Goal: Task Accomplishment & Management: Use online tool/utility

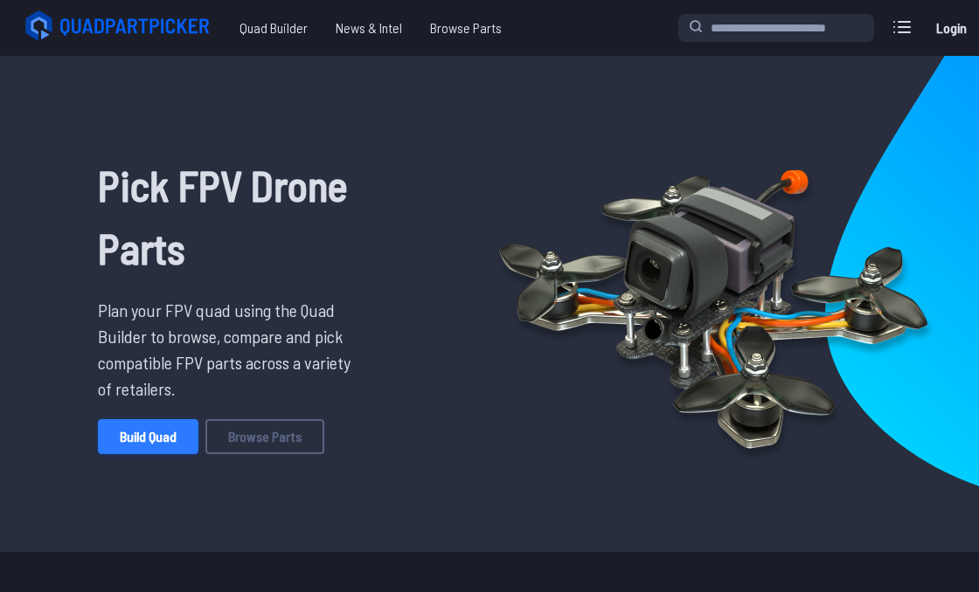
click at [142, 450] on link "Build Quad" at bounding box center [148, 436] width 100 height 35
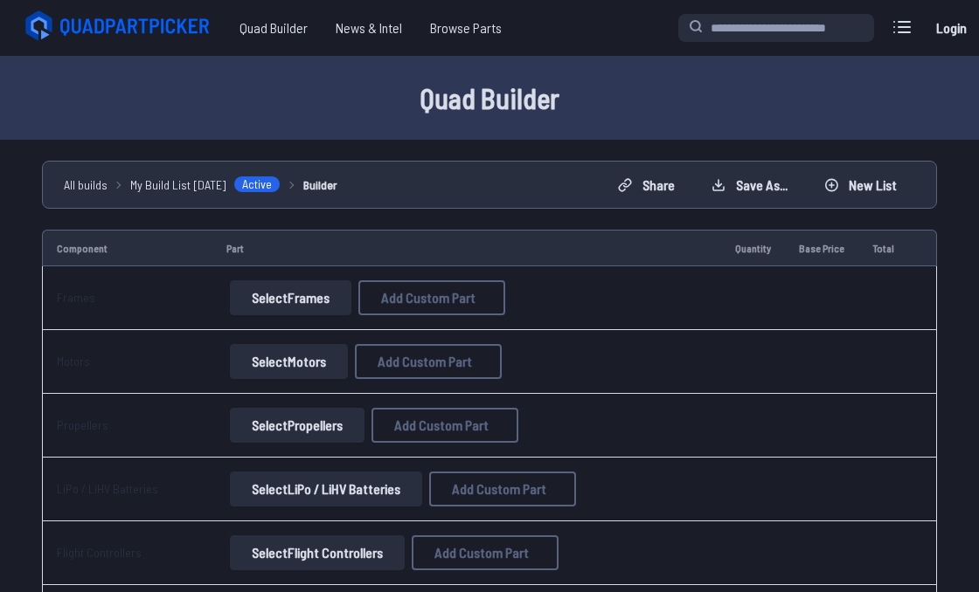
click at [322, 294] on button "Select Frames" at bounding box center [290, 297] width 121 height 35
click at [334, 294] on button "Select Frames" at bounding box center [290, 297] width 121 height 35
click at [460, 297] on span "Add Custom Part" at bounding box center [428, 298] width 94 height 14
select select "**********"
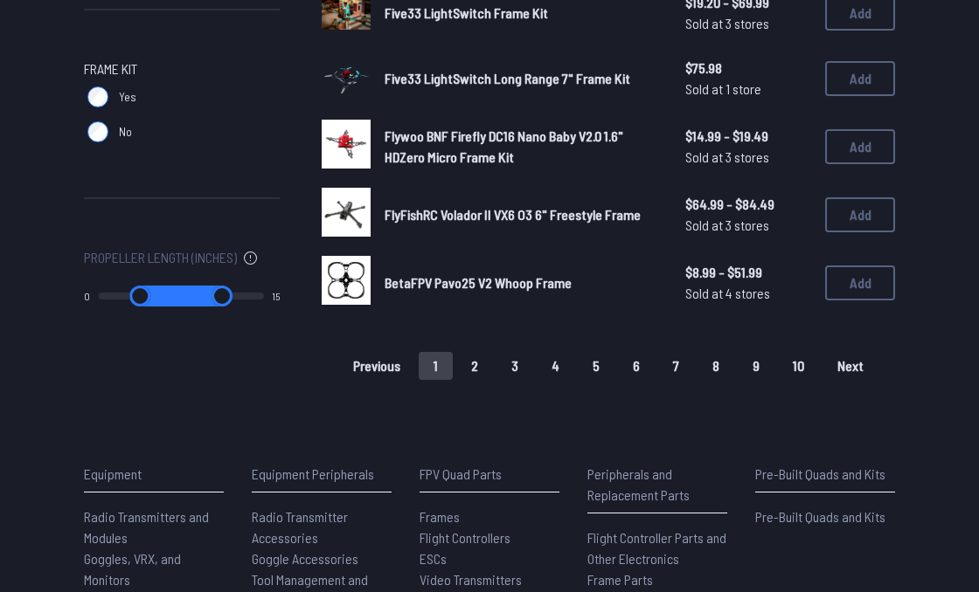
scroll to position [1274, 0]
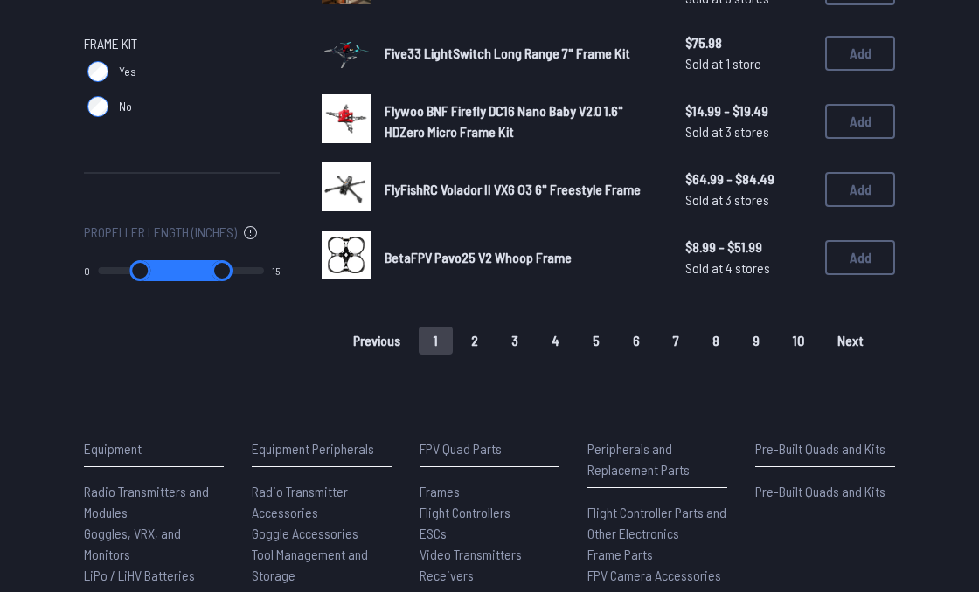
click at [485, 343] on button "2" at bounding box center [474, 341] width 37 height 28
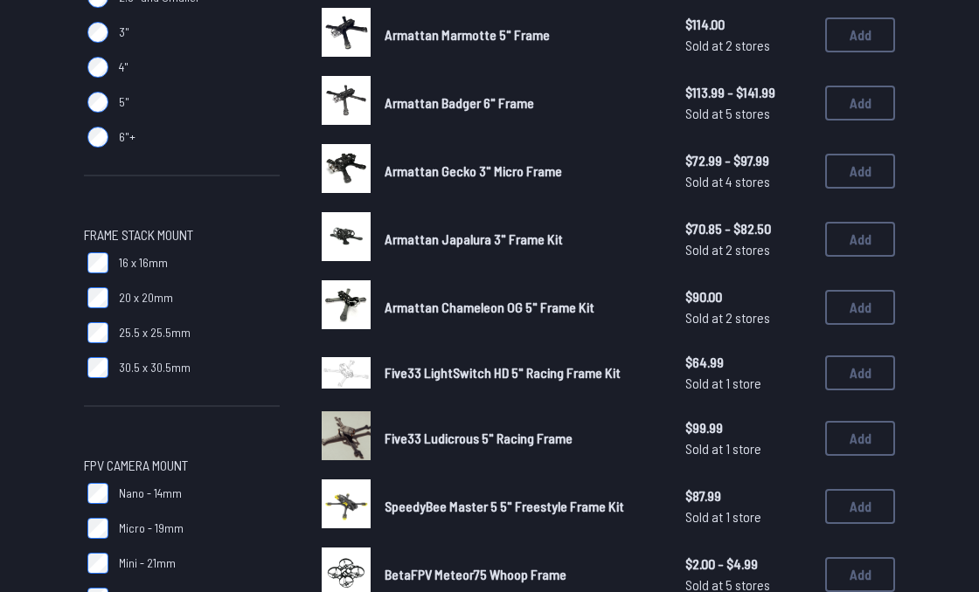
scroll to position [0, 0]
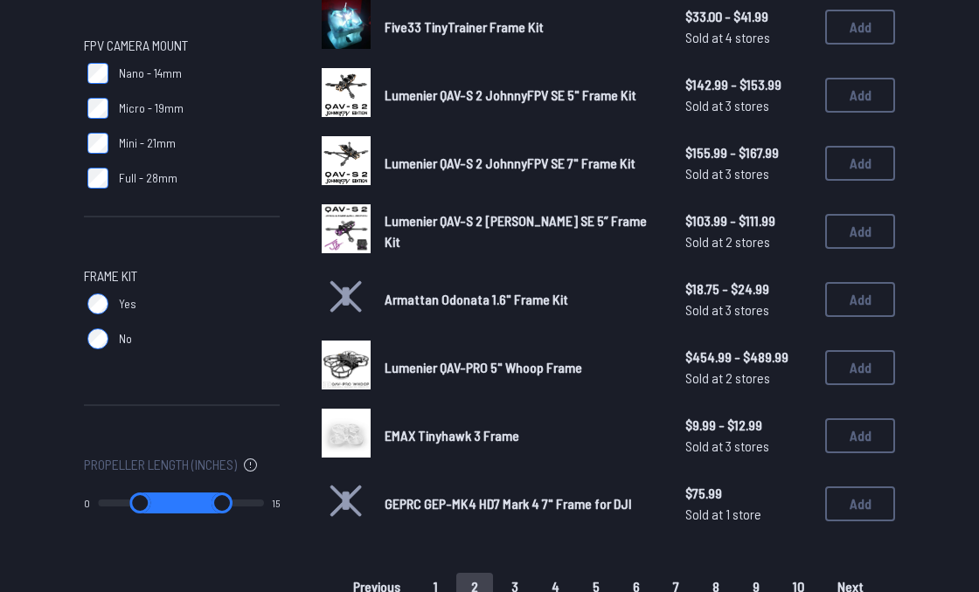
scroll to position [1041, 0]
click at [528, 579] on button "3" at bounding box center [514, 587] width 37 height 28
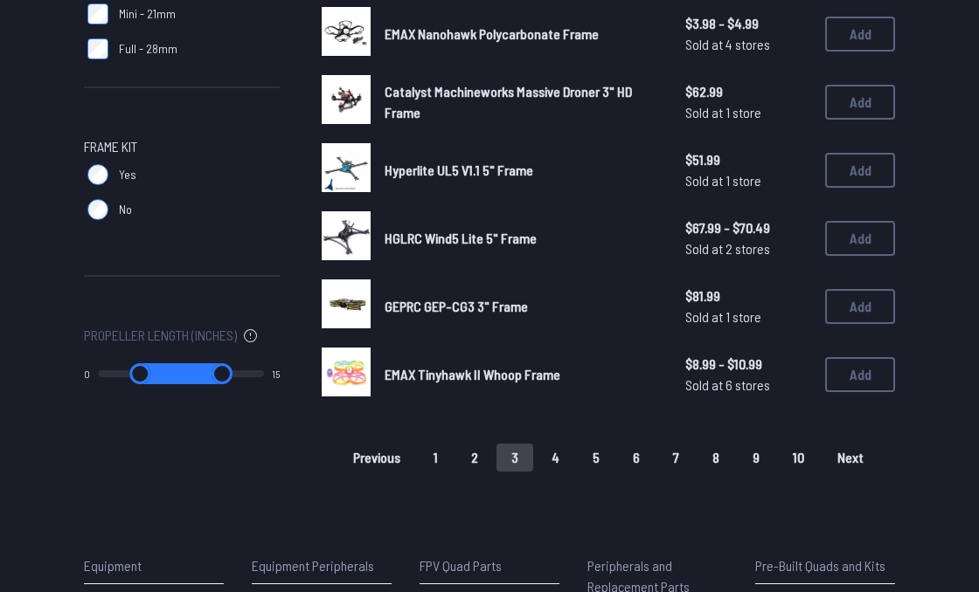
scroll to position [1174, 0]
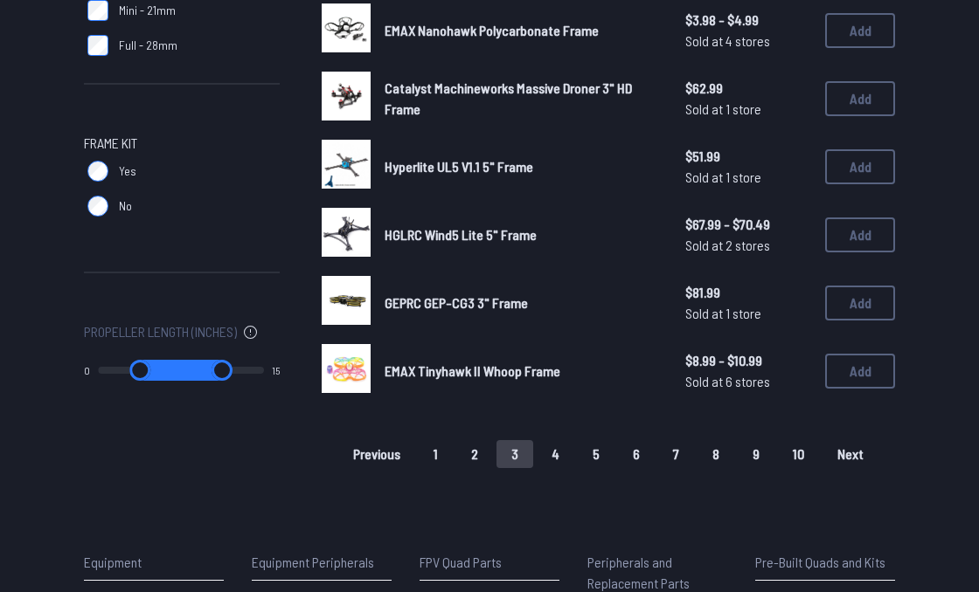
click at [555, 440] on button "4" at bounding box center [555, 454] width 38 height 28
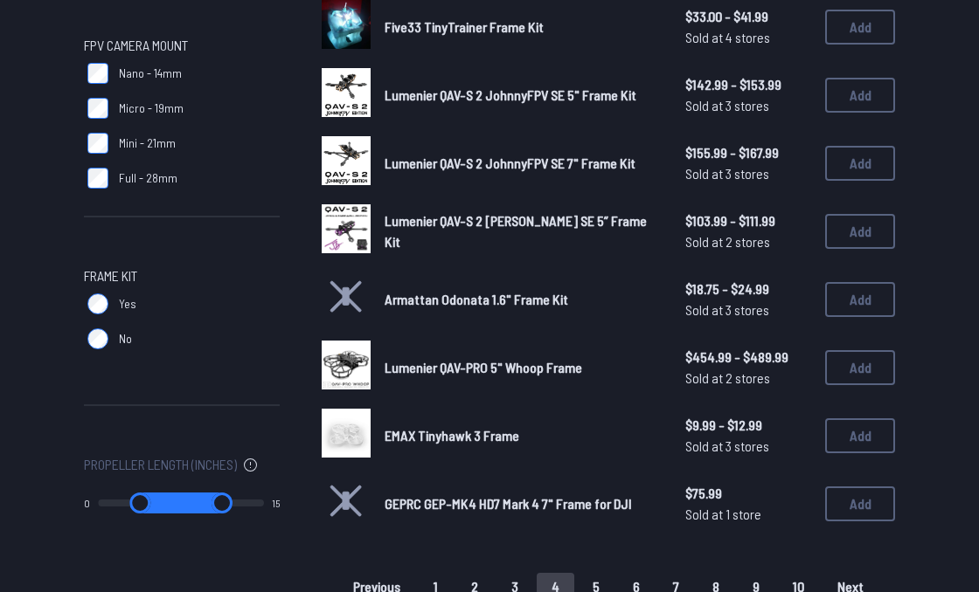
scroll to position [581, 0]
